Goal: Find specific page/section: Find specific page/section

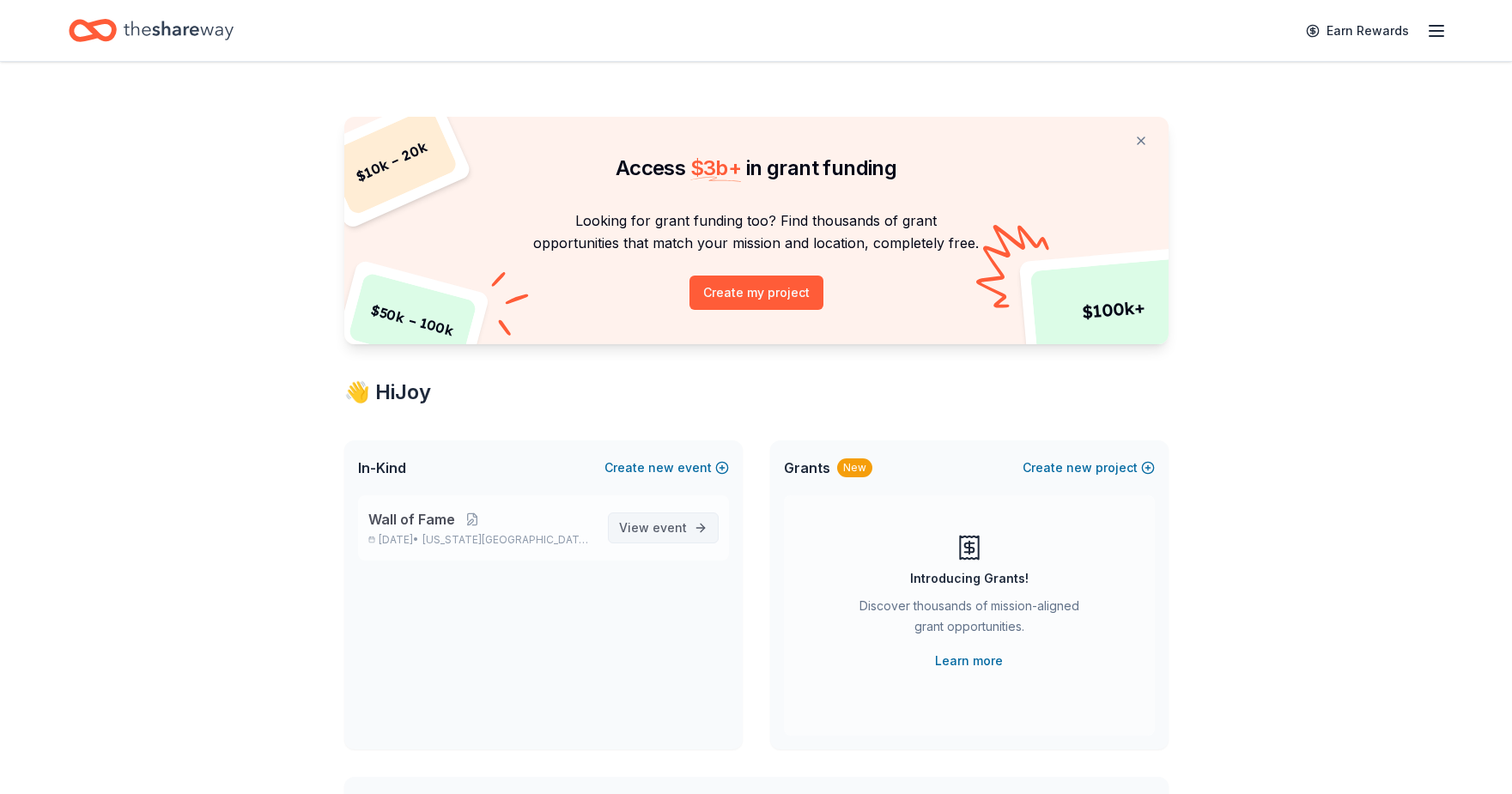
click at [702, 527] on link "View event" at bounding box center [663, 528] width 111 height 31
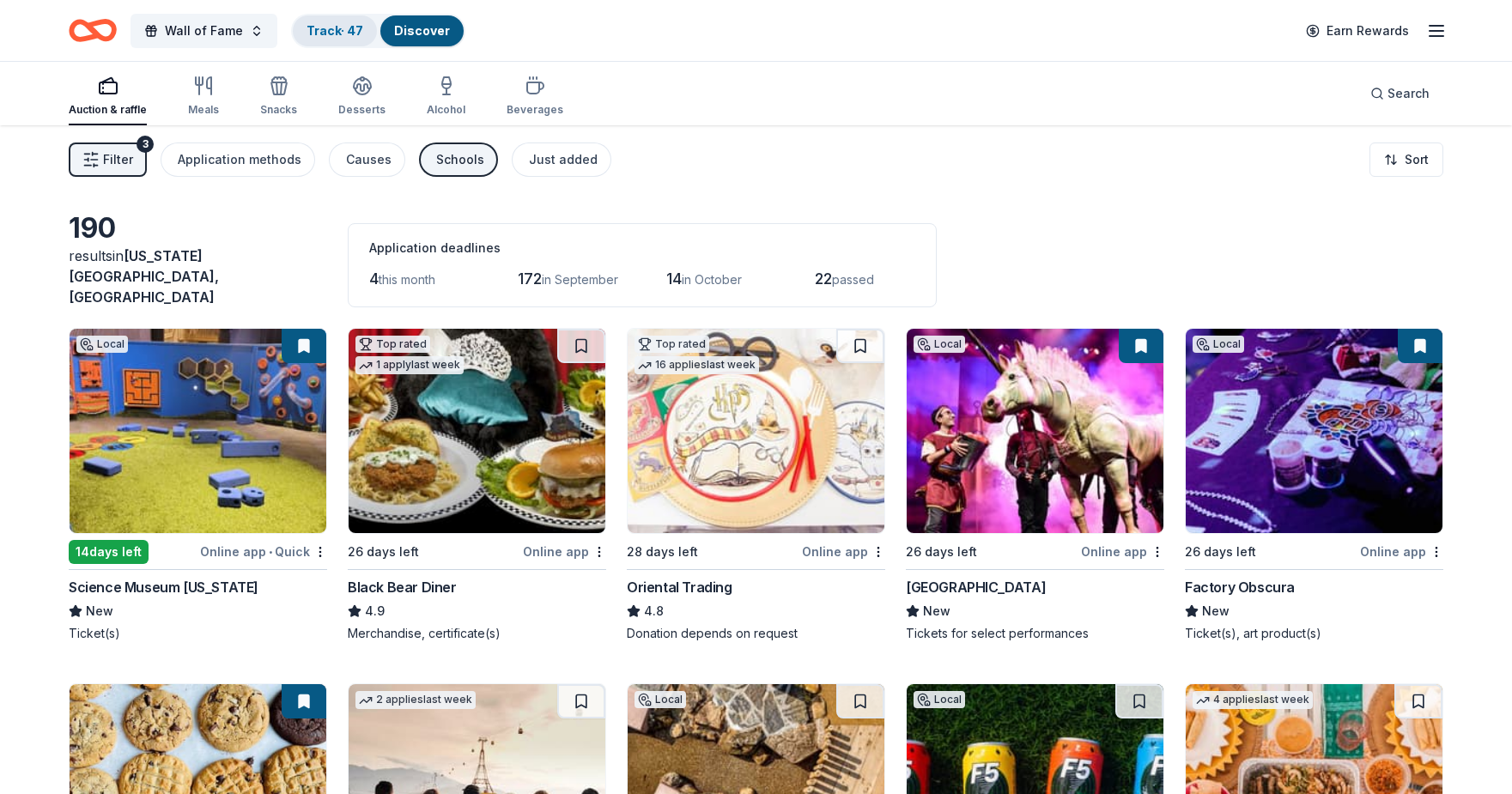
click at [360, 36] on link "Track · 47" at bounding box center [335, 31] width 57 height 15
click at [353, 31] on link "Track · 47" at bounding box center [335, 31] width 57 height 15
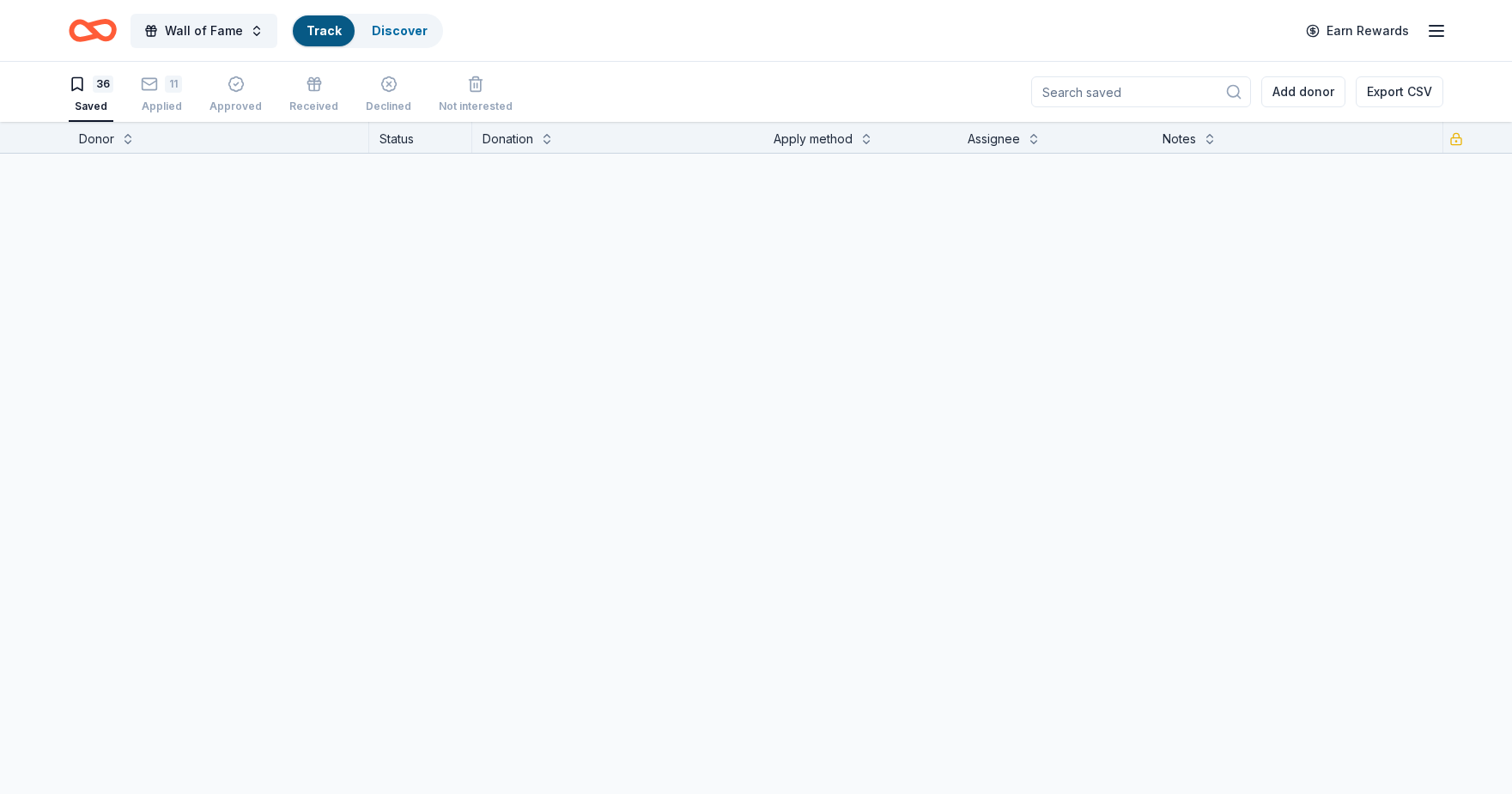
scroll to position [1, 0]
click at [337, 31] on div "Track" at bounding box center [323, 31] width 62 height 31
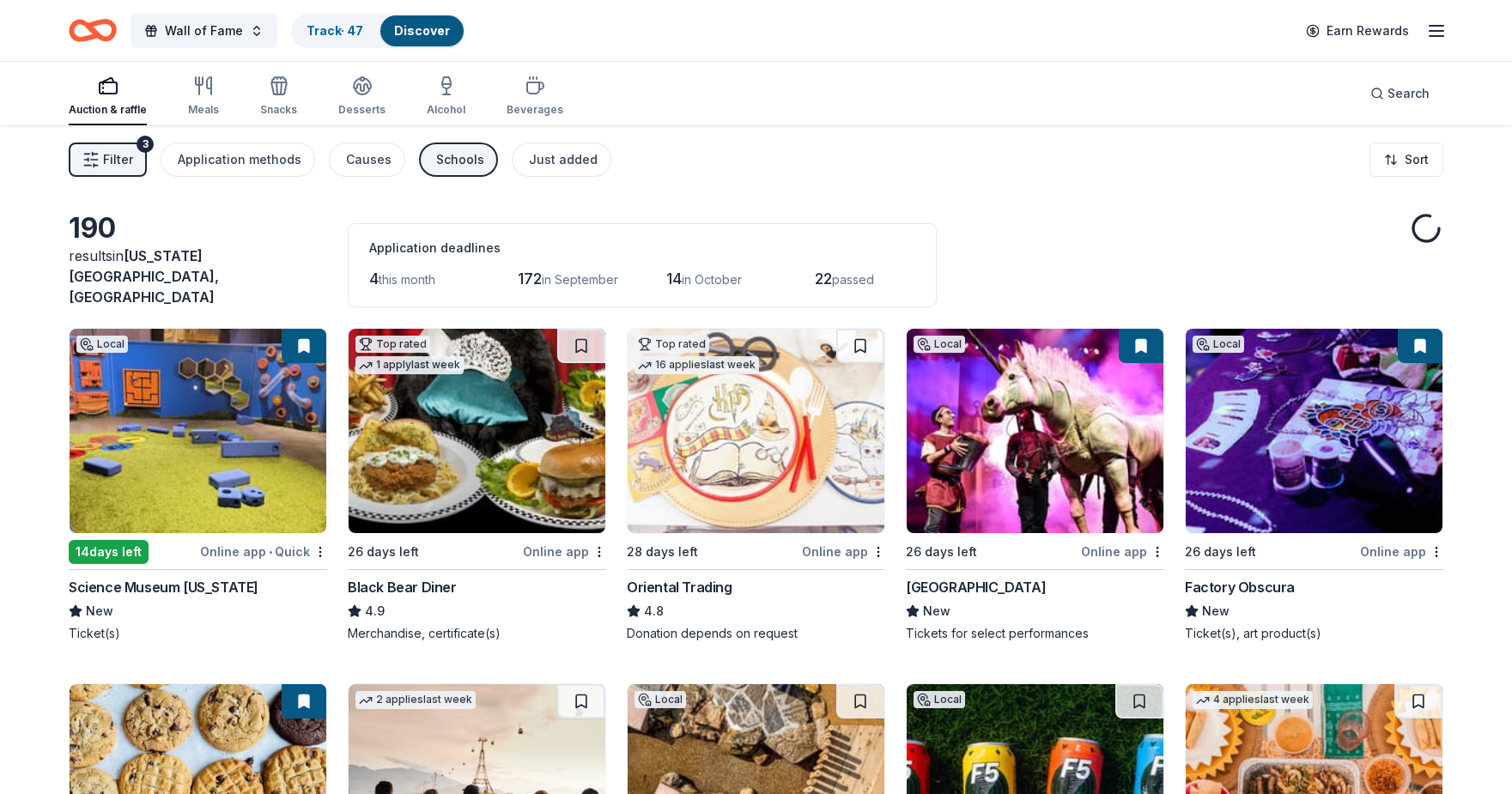
click at [347, 48] on div "Wall of Fame Track · 47 Discover" at bounding box center [267, 31] width 397 height 40
click at [347, 29] on link "Track · 47" at bounding box center [335, 31] width 57 height 15
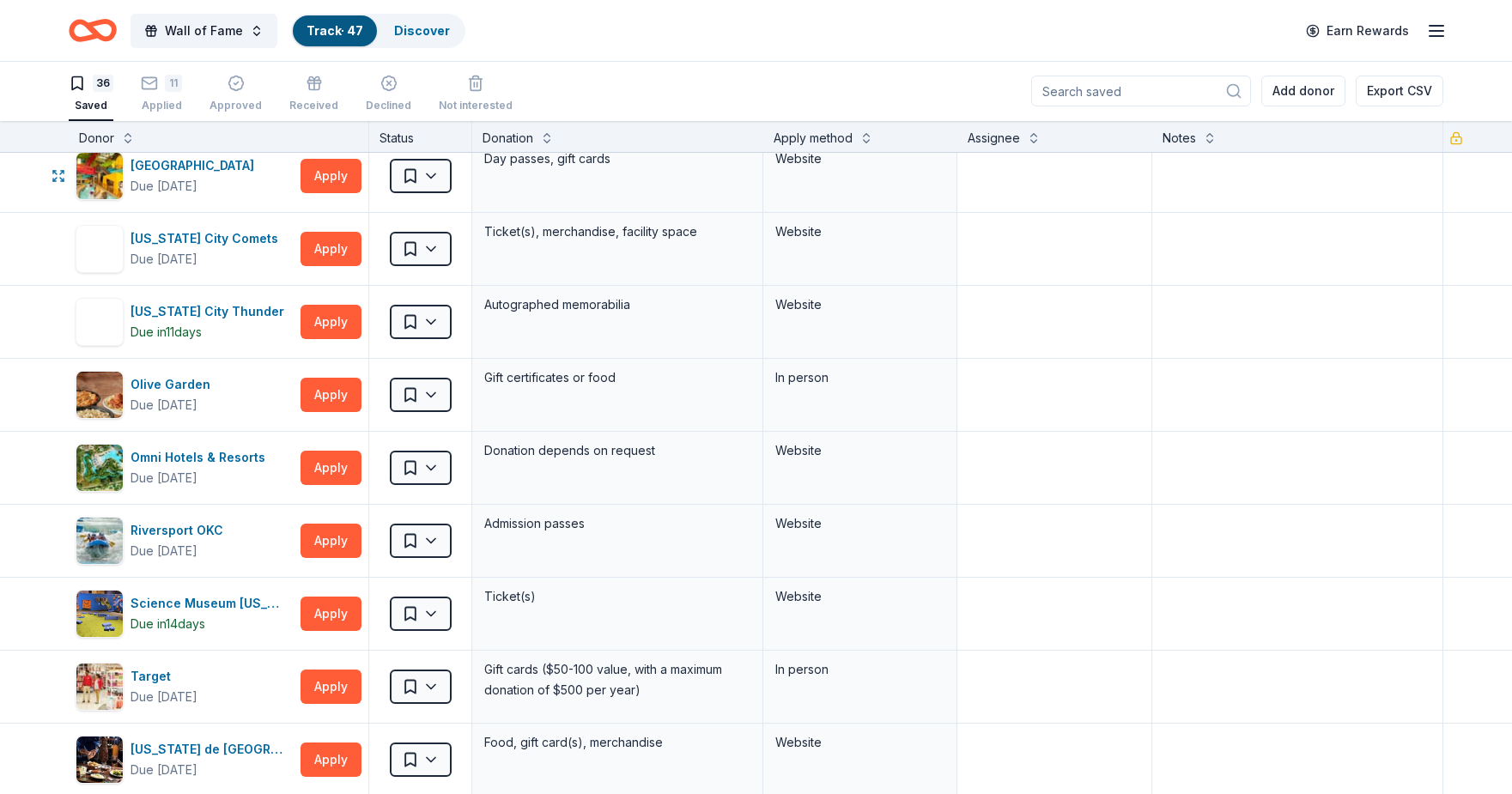
scroll to position [1631, 0]
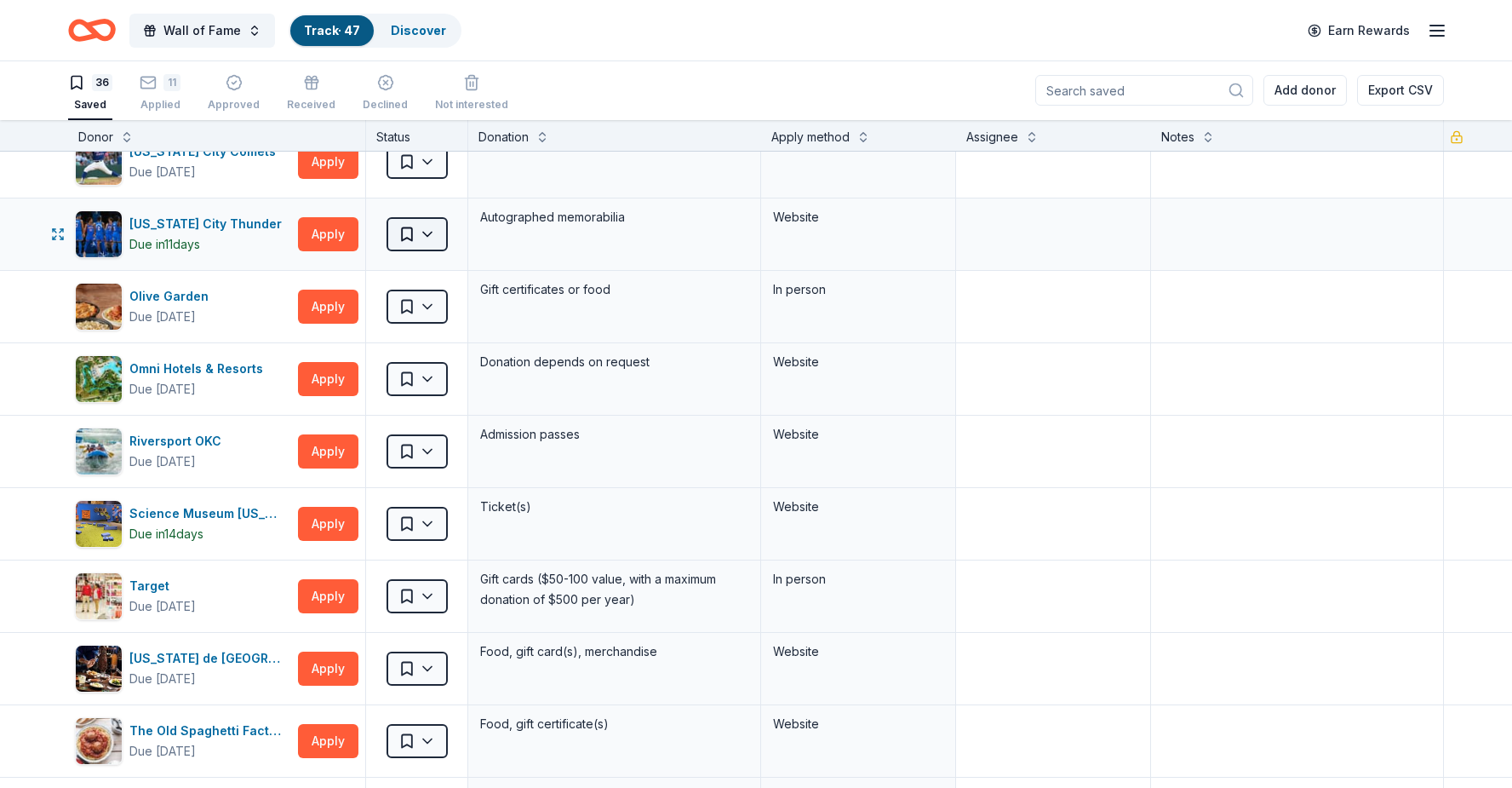
click at [438, 231] on html "Wall of Fame Track · 47 Discover Earn Rewards 36 Saved 11 Applied Approved Rece…" at bounding box center [756, 393] width 1512 height 788
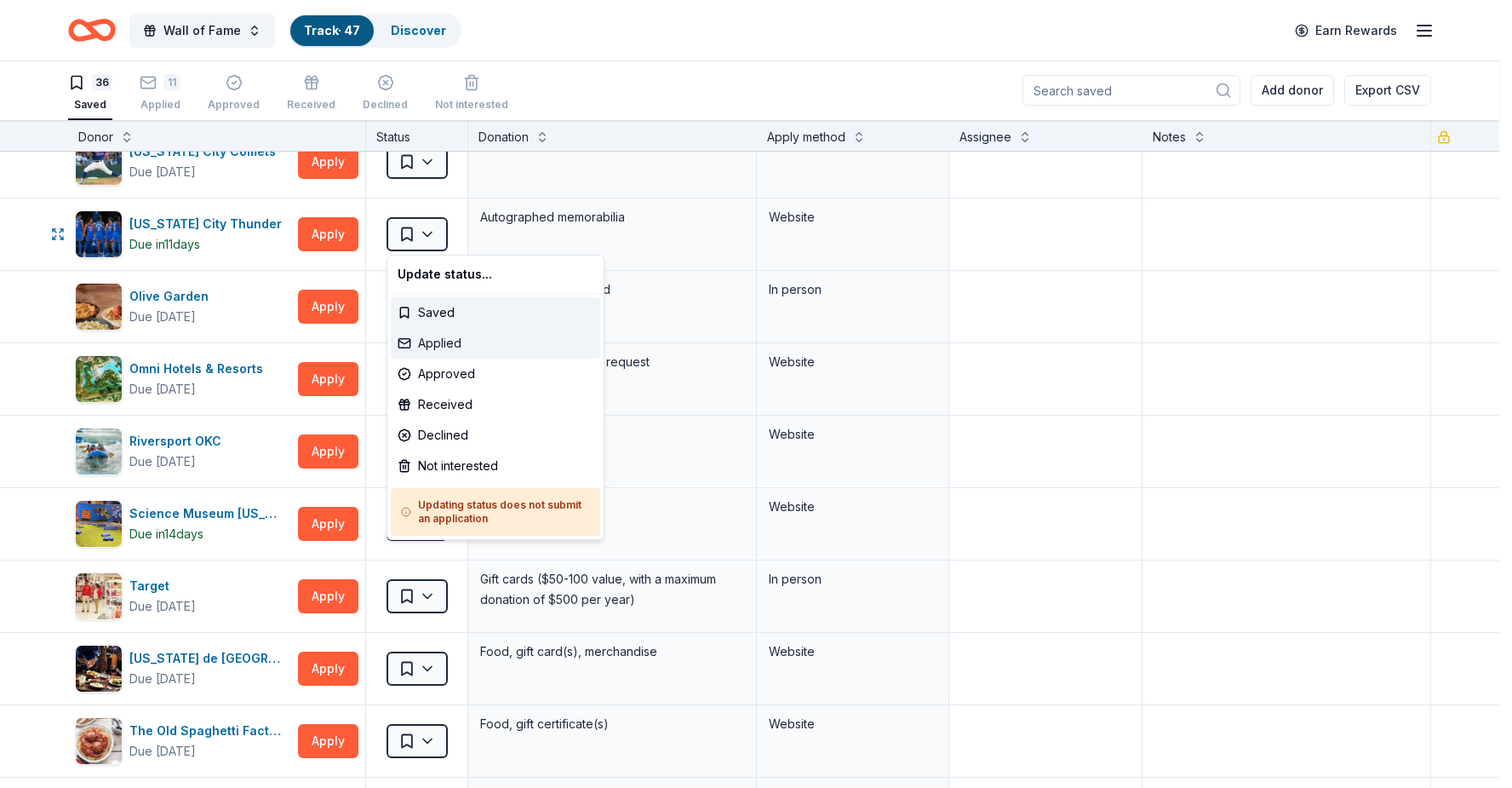
click at [465, 345] on div "Applied" at bounding box center [496, 342] width 210 height 30
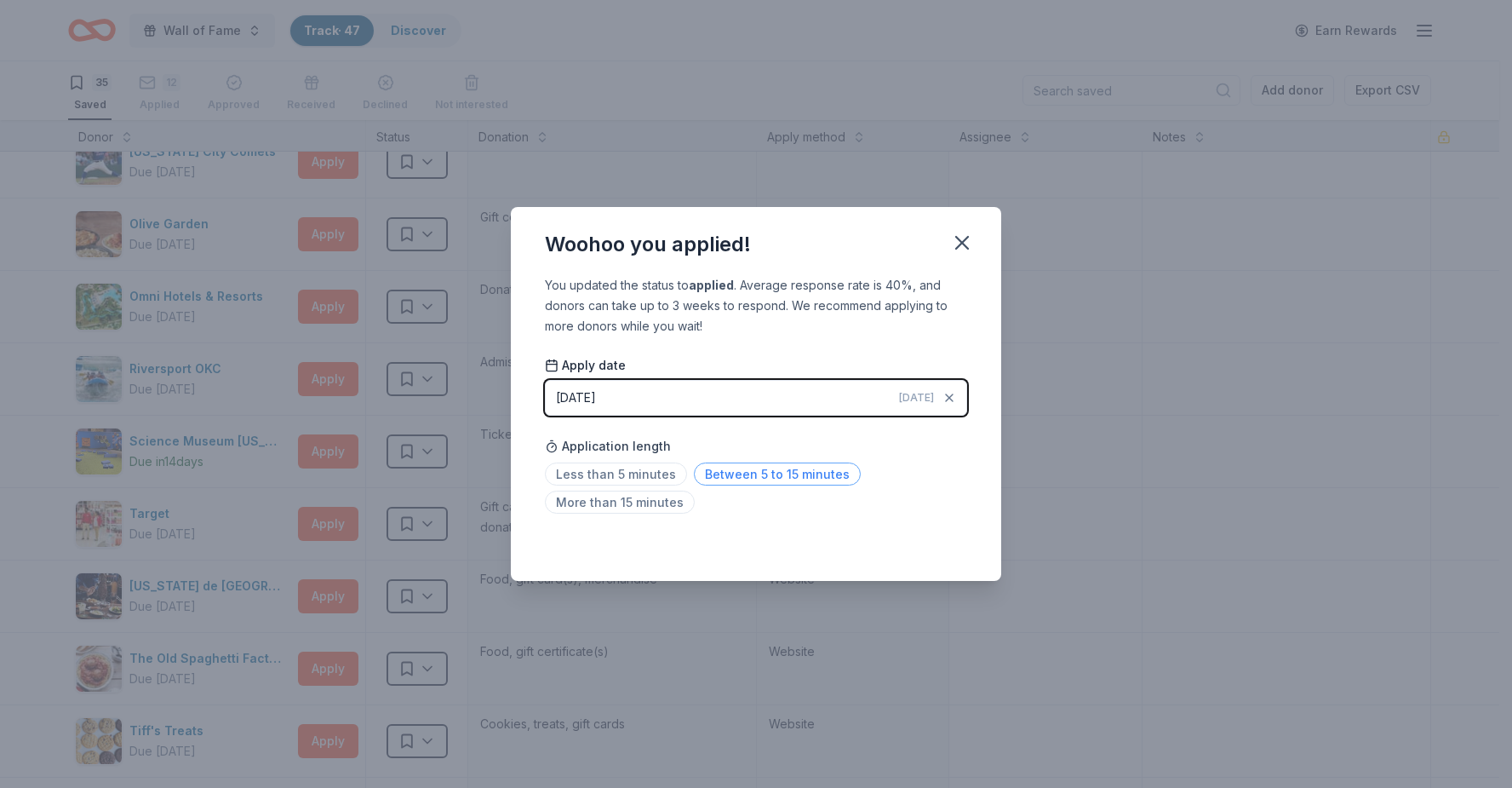
click at [706, 467] on span "Between 5 to 15 minutes" at bounding box center [777, 474] width 167 height 23
click at [744, 479] on span "Between 5 to 15 minutes" at bounding box center [777, 474] width 167 height 23
click at [970, 238] on icon "button" at bounding box center [963, 243] width 24 height 24
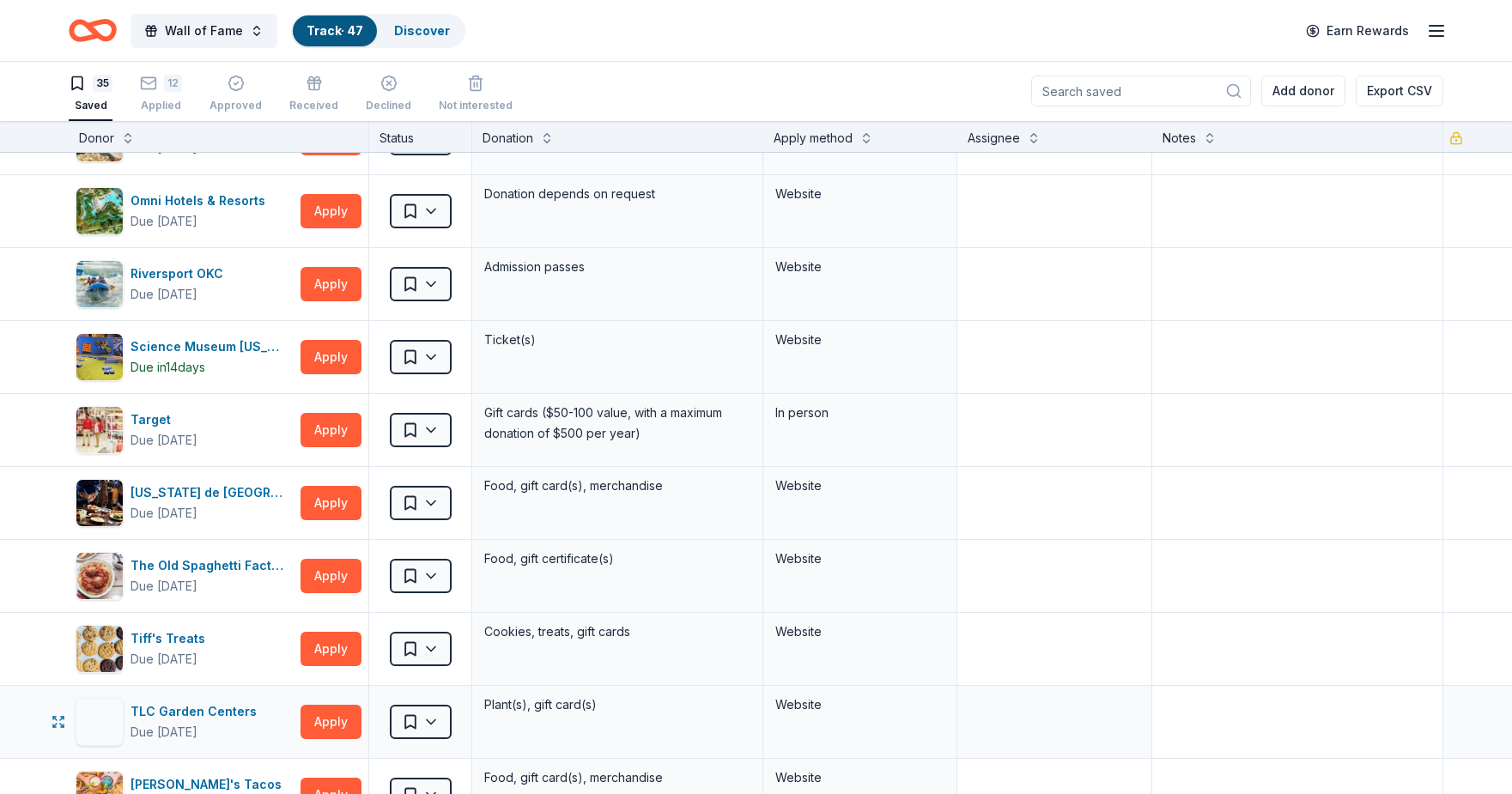
scroll to position [1716, 0]
